Goal: Find specific page/section: Find specific page/section

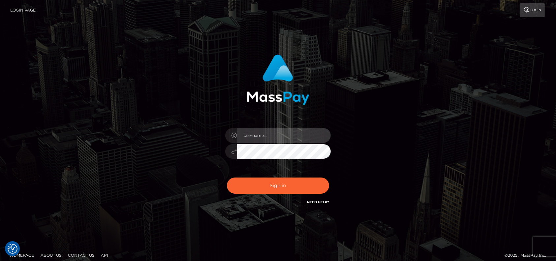
type input "petros.[PERSON_NAME]"
click at [269, 176] on div "Sign in Need Help?" at bounding box center [277, 187] width 115 height 29
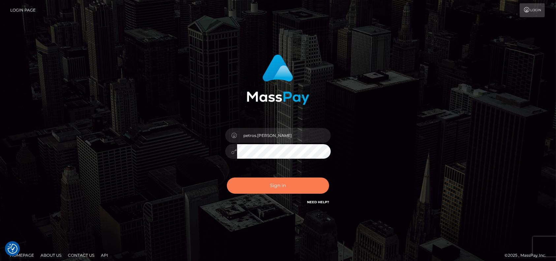
click at [258, 188] on button "Sign in" at bounding box center [278, 185] width 102 height 16
click at [259, 186] on button "Sign in" at bounding box center [278, 185] width 102 height 16
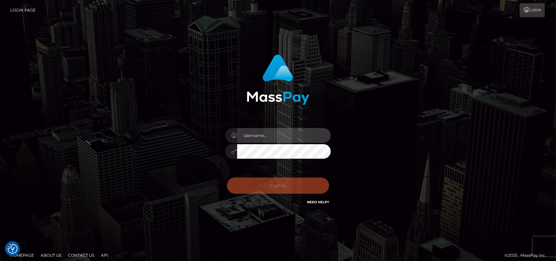
type input "petros.kidane"
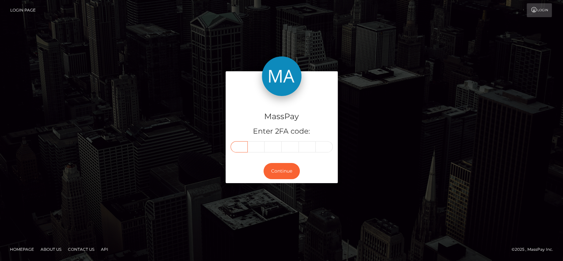
paste input "2"
type input "2"
type input "8"
type input "1"
type input "8"
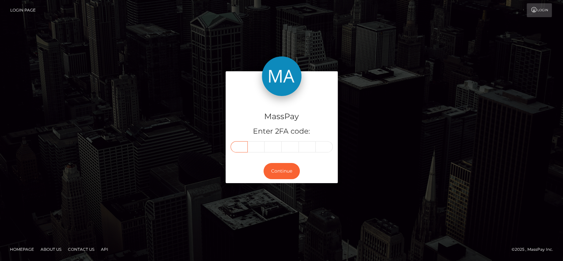
type input "7"
type input "0"
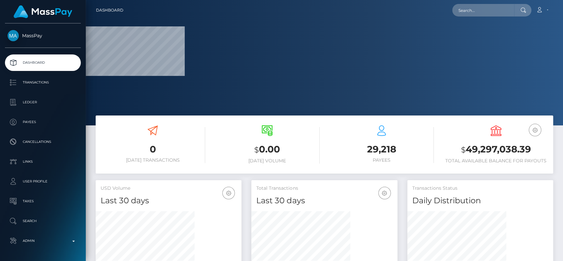
click at [469, 1] on nav "Dashboard Loading... Loading... Account Edit Profile" at bounding box center [324, 10] width 477 height 20
click at [470, 9] on input "text" at bounding box center [483, 10] width 62 height 13
paste input "281870"
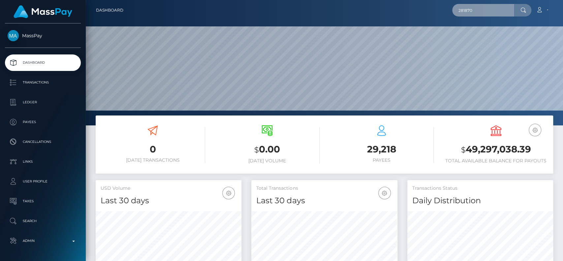
scroll to position [116, 146]
paste input "schlundine@web.de"
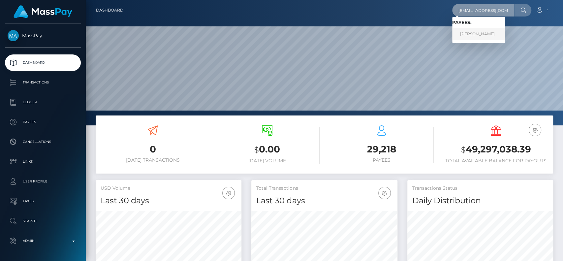
type input "schlundine@web.de"
click at [467, 29] on link "Nicole Speth" at bounding box center [478, 34] width 53 height 12
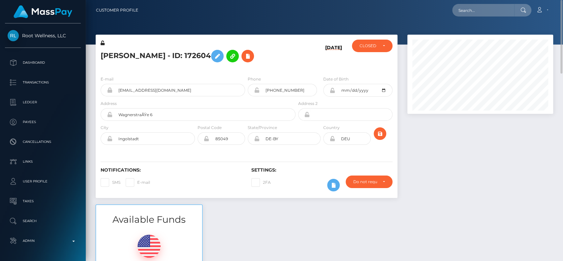
click at [124, 57] on h5 "Nicole Speth - ID: 172604" at bounding box center [196, 55] width 191 height 19
